Goal: Transaction & Acquisition: Purchase product/service

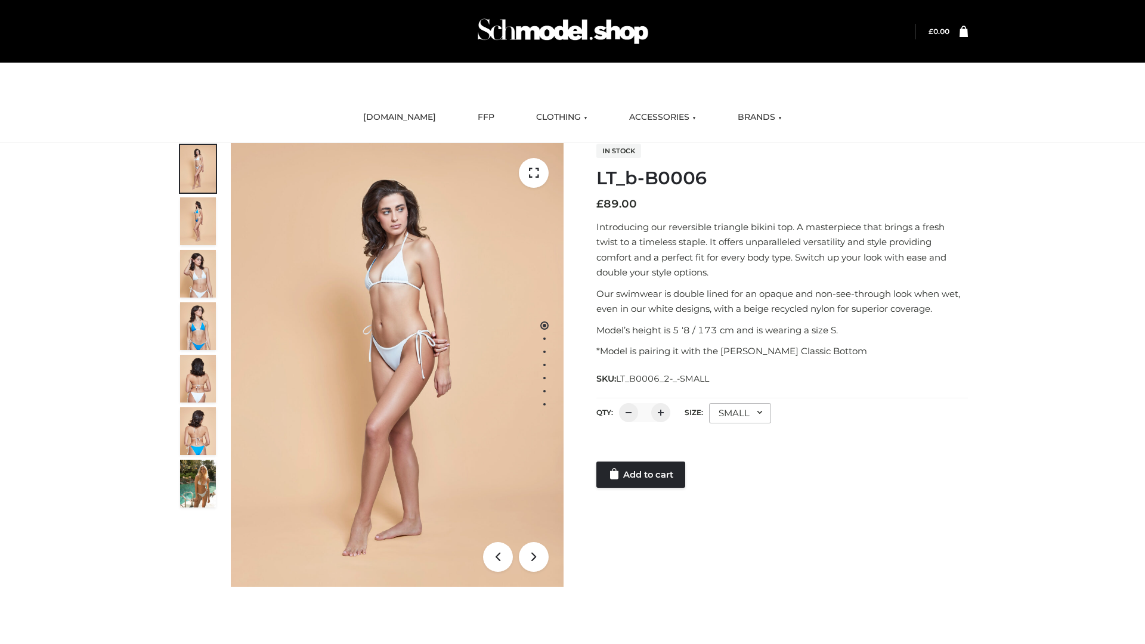
click at [642, 475] on link "Add to cart" at bounding box center [640, 475] width 89 height 26
